Goal: Information Seeking & Learning: Learn about a topic

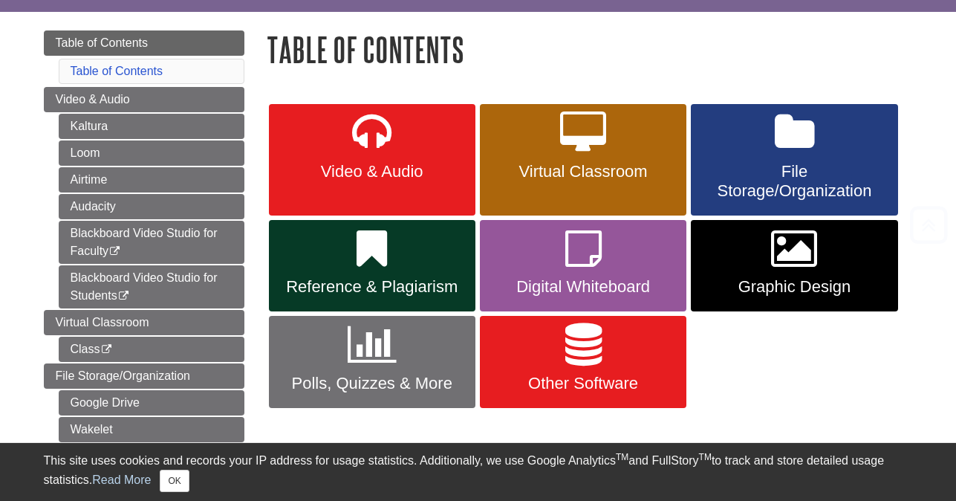
scroll to position [227, 0]
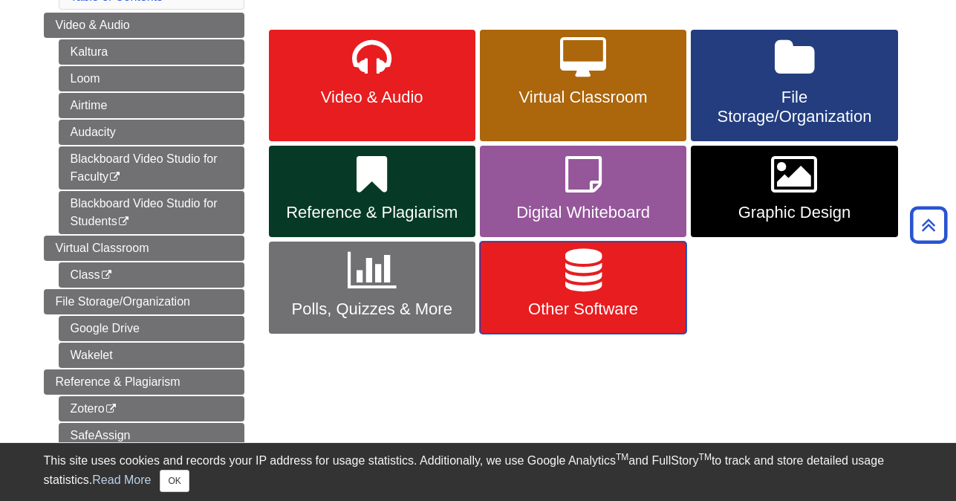
click at [637, 288] on link "Other Software" at bounding box center [583, 288] width 207 height 92
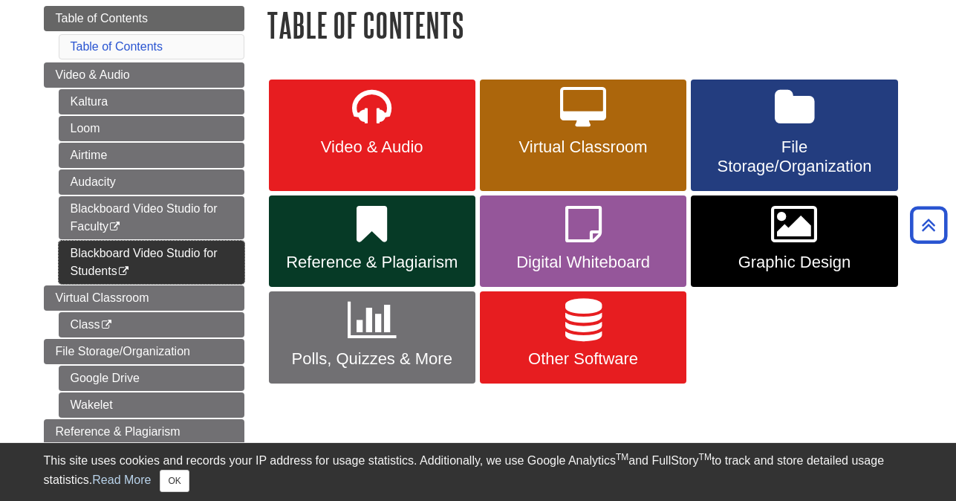
scroll to position [117, 0]
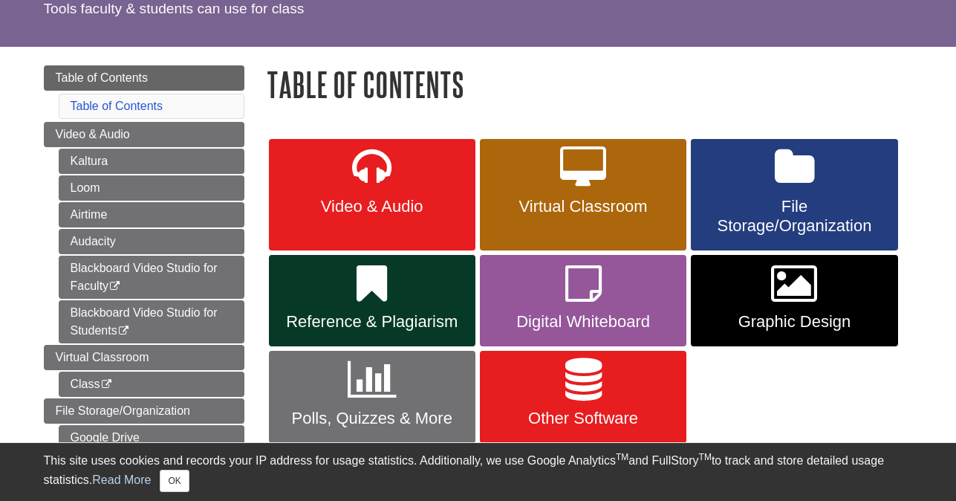
click at [110, 113] on li "Table of Contents" at bounding box center [152, 106] width 186 height 25
click at [116, 102] on link "Table of Contents" at bounding box center [117, 106] width 93 height 13
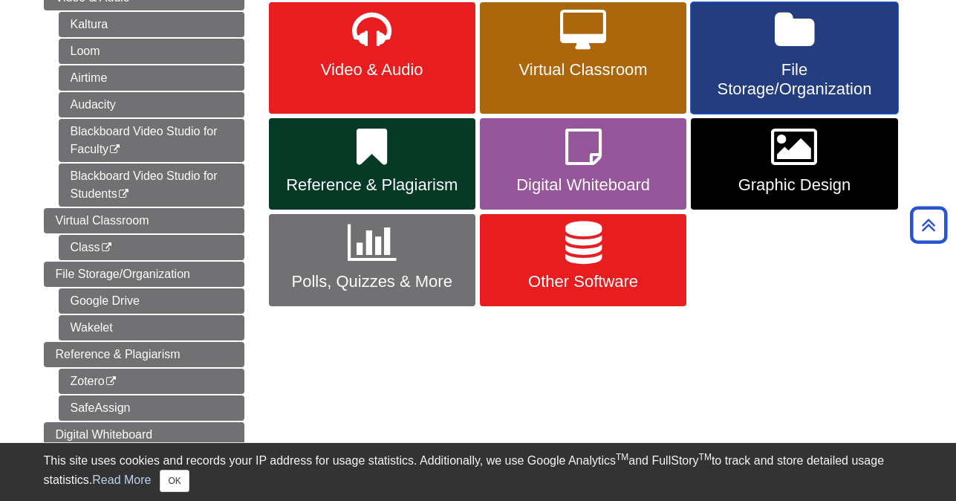
click at [742, 83] on span "File Storage/Organization" at bounding box center [794, 79] width 184 height 39
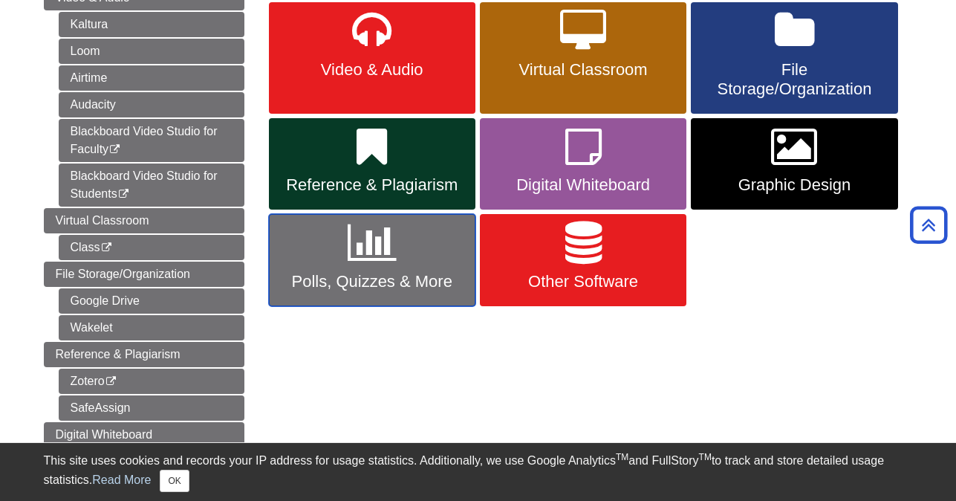
click at [368, 247] on icon at bounding box center [372, 242] width 49 height 43
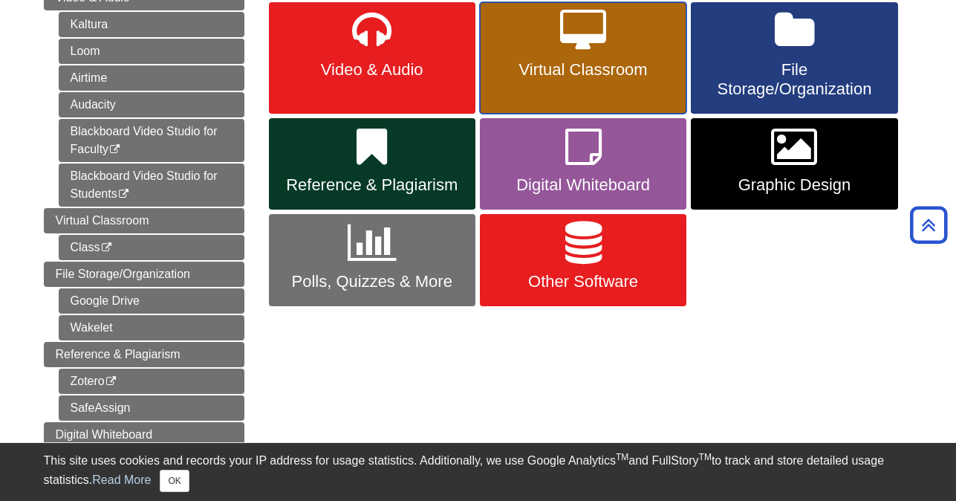
click at [571, 69] on span "Virtual Classroom" at bounding box center [583, 69] width 184 height 19
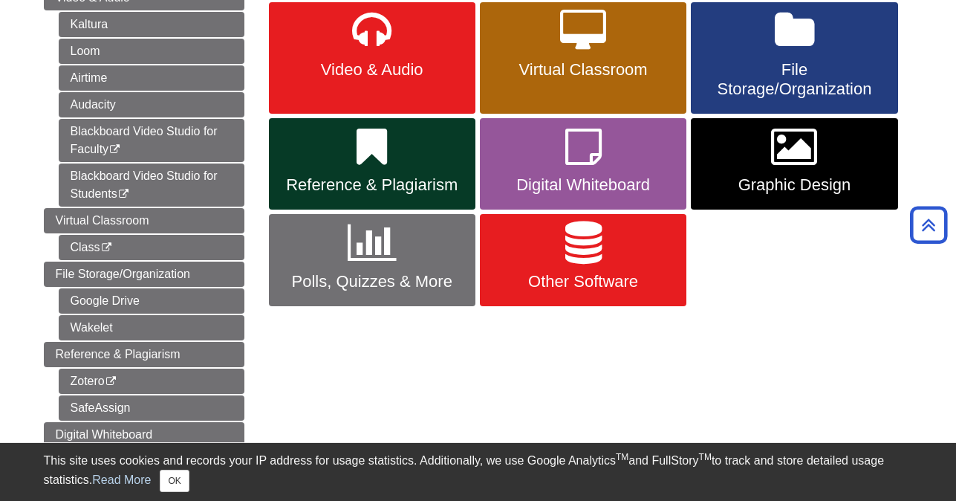
scroll to position [117, 0]
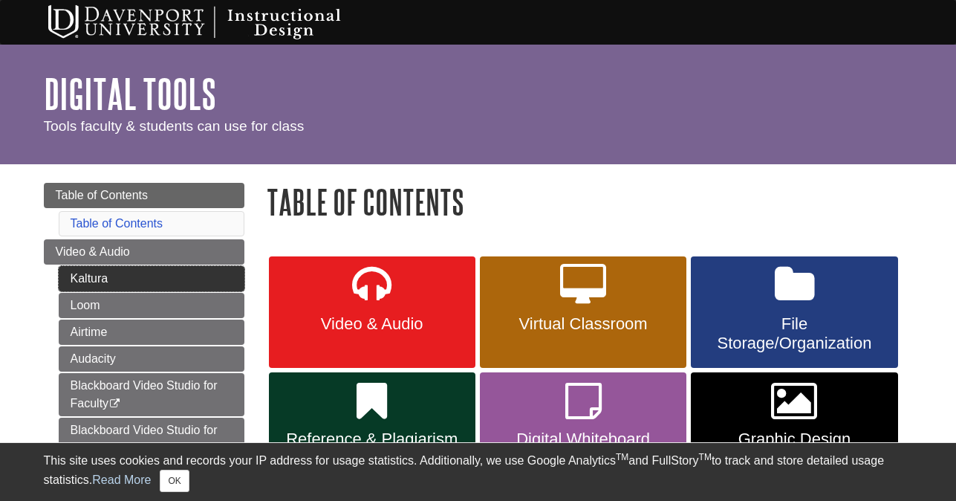
click at [86, 287] on link "Kaltura" at bounding box center [152, 278] width 186 height 25
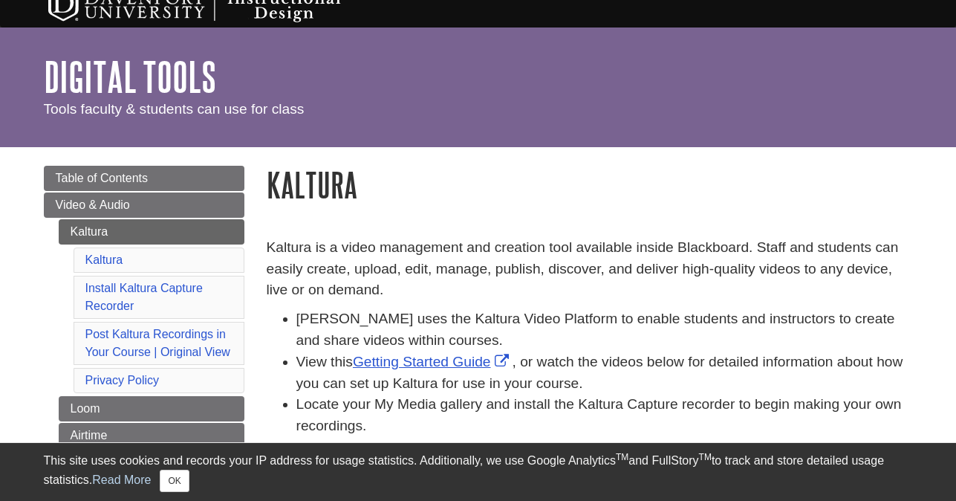
scroll to position [103, 0]
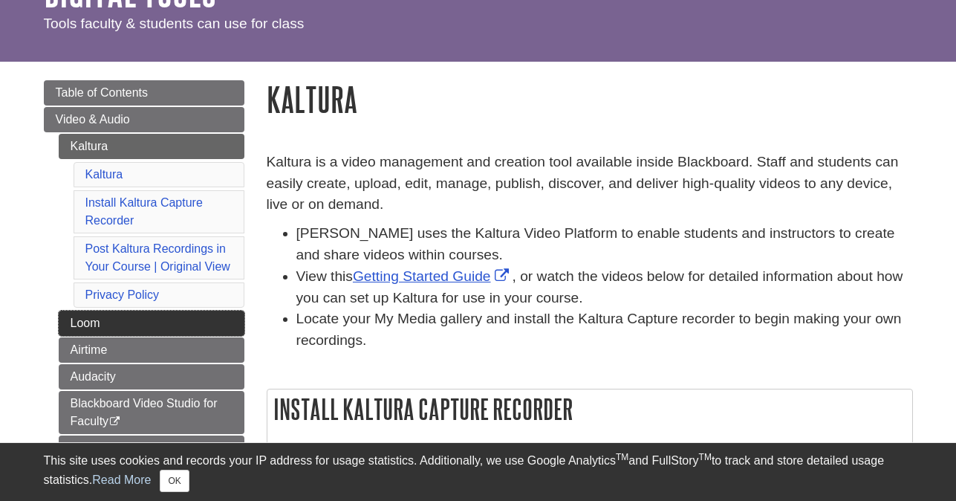
click at [121, 331] on link "Loom" at bounding box center [152, 323] width 186 height 25
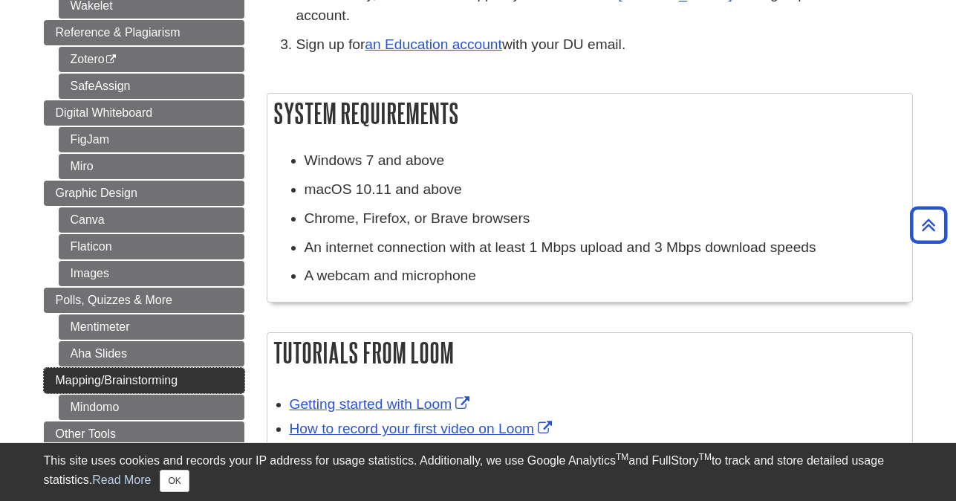
scroll to position [662, 0]
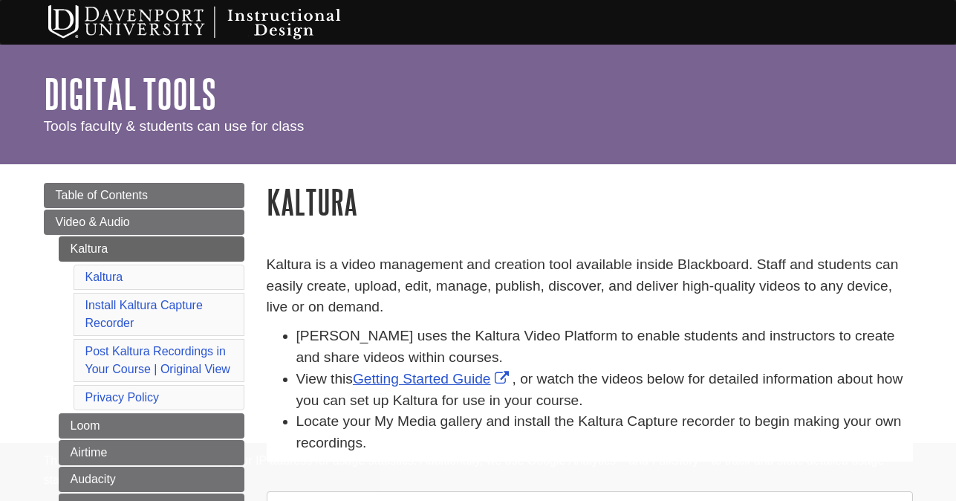
scroll to position [103, 0]
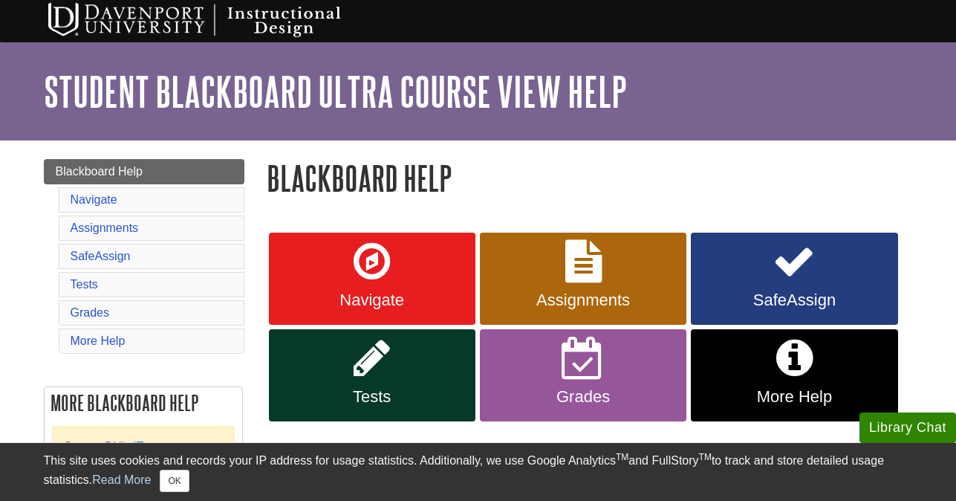
scroll to position [3, 0]
